Goal: Task Accomplishment & Management: Manage account settings

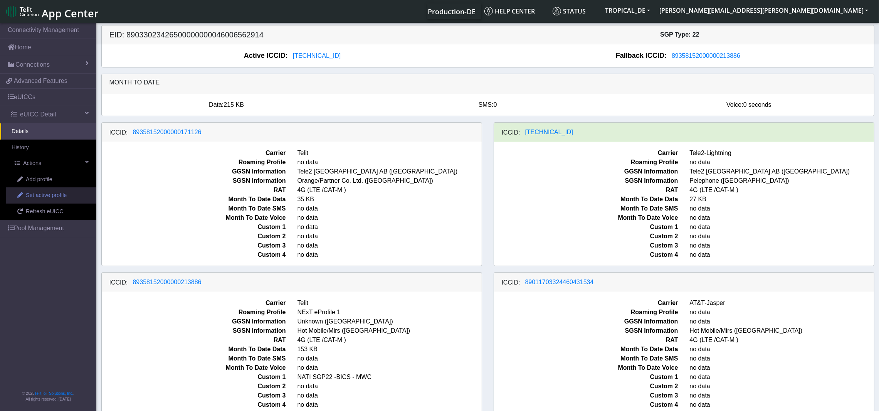
click at [42, 194] on span "Set active profile" at bounding box center [46, 195] width 41 height 8
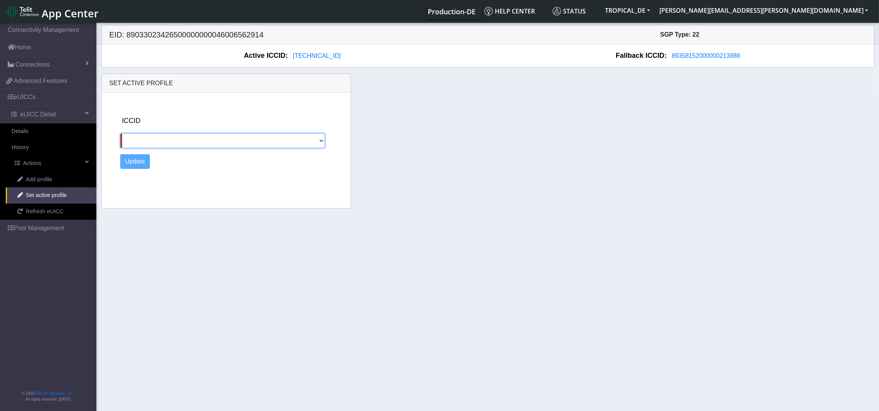
click at [245, 143] on select "89358152000000171126 8997207105028231501 89358152000000213886 89011703324460431…" at bounding box center [222, 140] width 205 height 15
select select "89358152000000213886"
click at [120, 133] on select "89358152000000171126 8997207105028231501 89358152000000213886 89011703324460431…" at bounding box center [222, 140] width 205 height 15
click at [133, 161] on button "Update" at bounding box center [135, 161] width 30 height 15
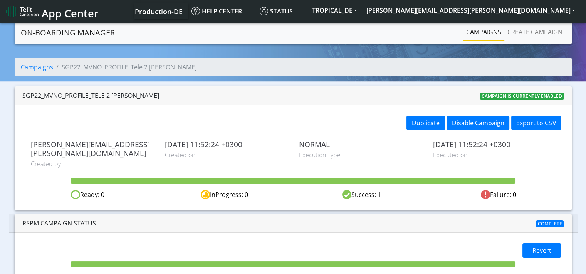
click at [482, 30] on link "Campaigns" at bounding box center [483, 31] width 41 height 15
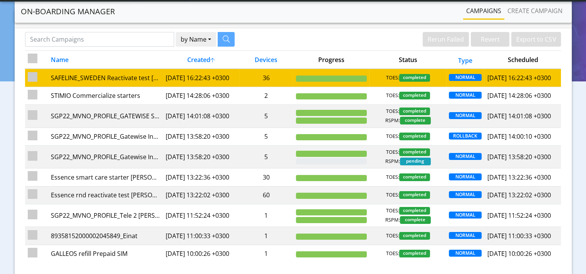
scroll to position [39, 0]
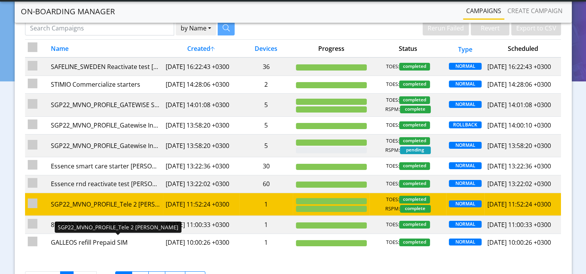
click at [119, 209] on div "SGP22_MVNO_PROFILE_Tele 2 George" at bounding box center [104, 204] width 109 height 9
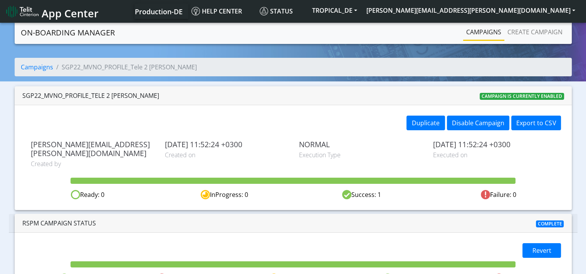
scroll to position [12, 0]
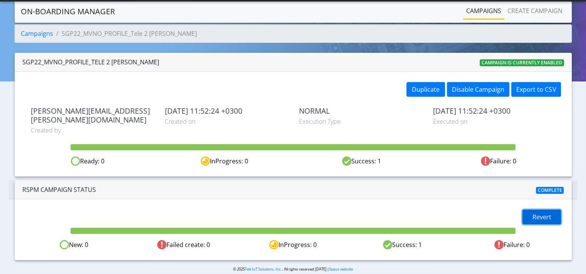
click at [540, 213] on span "Revert" at bounding box center [541, 217] width 19 height 8
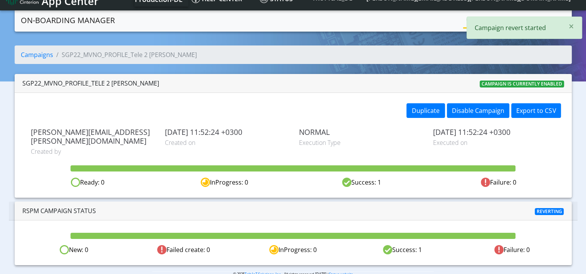
scroll to position [0, 0]
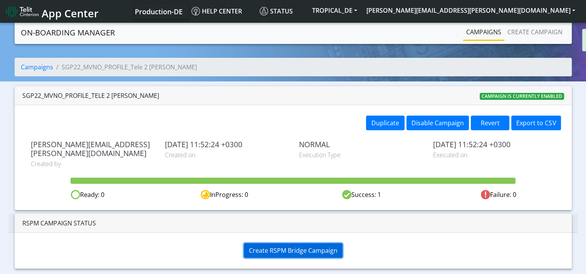
click at [300, 246] on span "Create RSPM Bridge Campaign" at bounding box center [293, 250] width 89 height 8
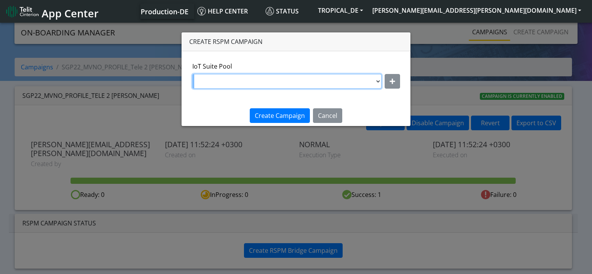
click at [376, 80] on select "DNLD_MVNO-nxt17.net-Tele2_Lightning_George_newtouse DNLD_MVNO-nxt17.net-Tele2Na…" at bounding box center [286, 81] width 189 height 15
select select "47bf4088-23a5-4293-bd35-8818a690b4ee"
click at [193, 74] on select "DNLD_MVNO-nxt17.net-Tele2_Lightning_George_newtouse DNLD_MVNO-nxt17.net-Tele2Na…" at bounding box center [286, 81] width 189 height 15
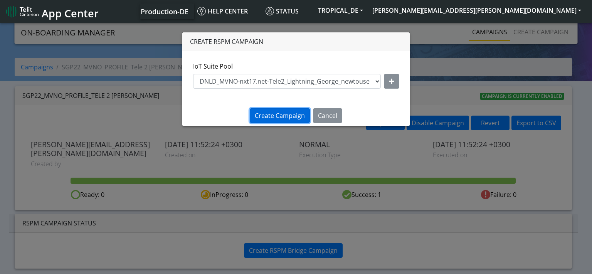
click at [281, 115] on span "Create Campaign" at bounding box center [280, 115] width 50 height 8
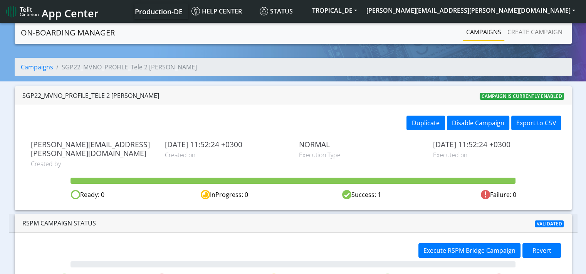
scroll to position [12, 0]
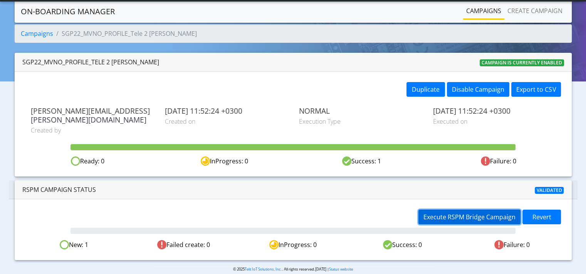
click at [456, 213] on span "Execute RSPM Bridge Campaign" at bounding box center [469, 217] width 92 height 8
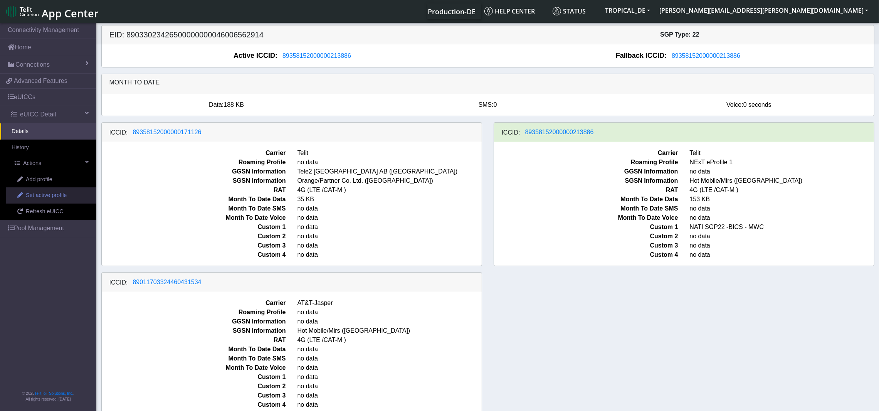
click at [42, 198] on span "Set active profile" at bounding box center [46, 195] width 41 height 8
select select
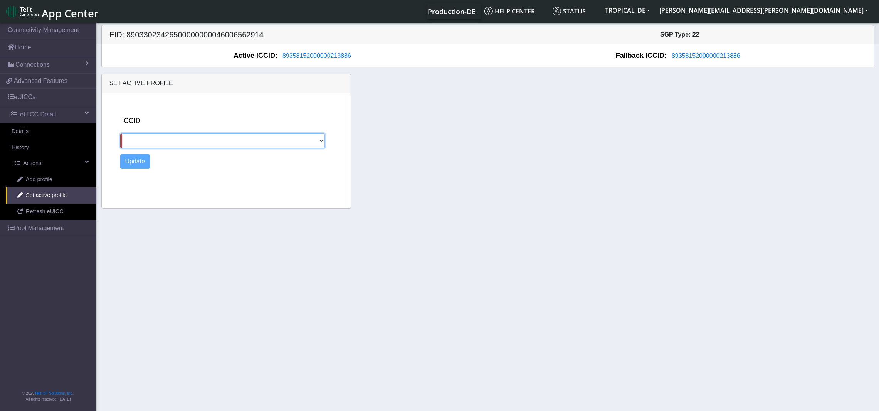
click at [321, 140] on select "89358152000000171126 8997207105028231501 89011703324460431534" at bounding box center [222, 140] width 205 height 15
click at [401, 146] on div "Set active profile ICCID 89358152000000171126 8997207105028231501 8901170332446…" at bounding box center [488, 141] width 784 height 135
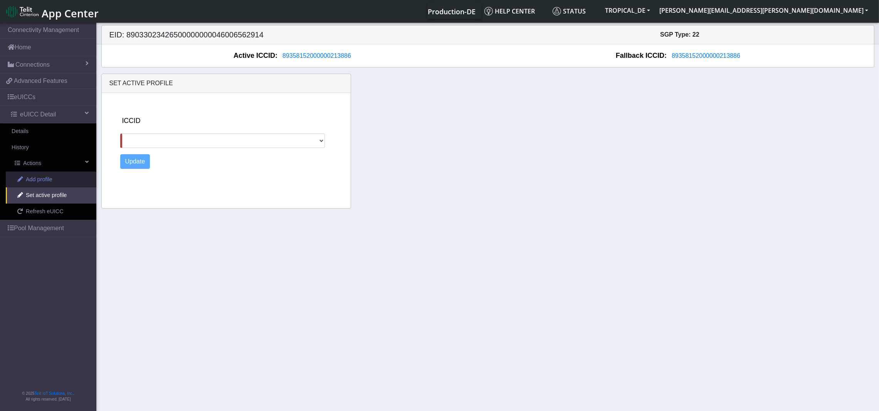
click at [47, 181] on span "Add profile" at bounding box center [39, 179] width 27 height 8
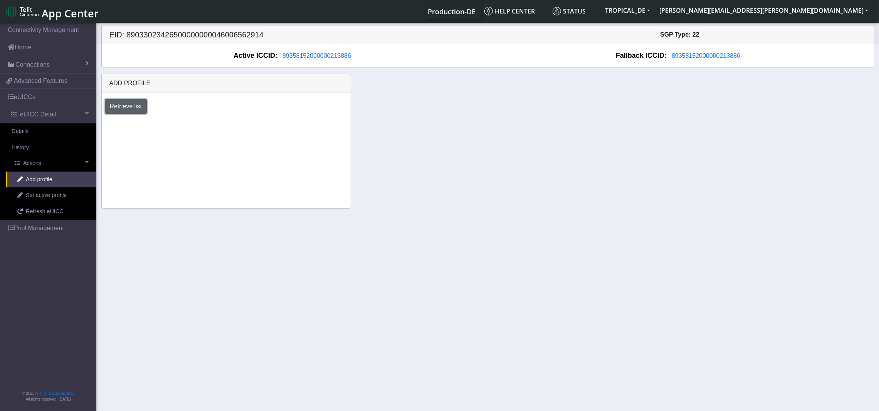
click at [116, 111] on button "Retrieve list" at bounding box center [126, 106] width 42 height 15
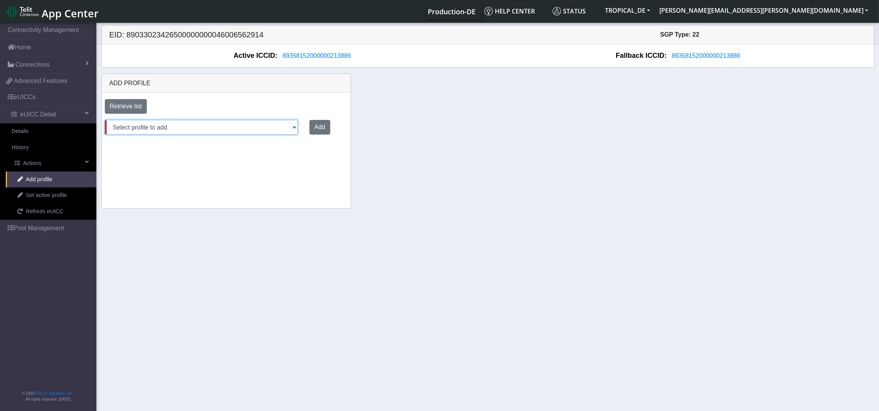
click at [283, 128] on select "Select profile to add OTHER-nxt23.net-Cfir-ATT DNLD-nxt23.net-GeorgeeProfile2Do…" at bounding box center [201, 127] width 193 height 15
select select "47bf4088-23a5-4293-bd35-8818a690b4ee"
click at [105, 120] on select "Select profile to add OTHER-nxt23.net-Cfir-ATT DNLD-nxt23.net-GeorgeeProfile2Do…" at bounding box center [201, 127] width 193 height 15
click at [309, 127] on button "Add" at bounding box center [318, 127] width 21 height 15
